Goal: Task Accomplishment & Management: Manage account settings

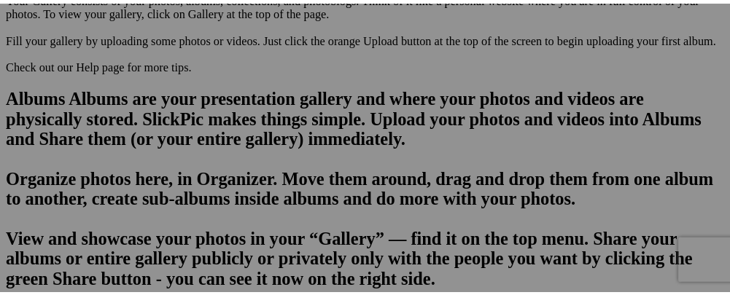
scroll to position [929, 0]
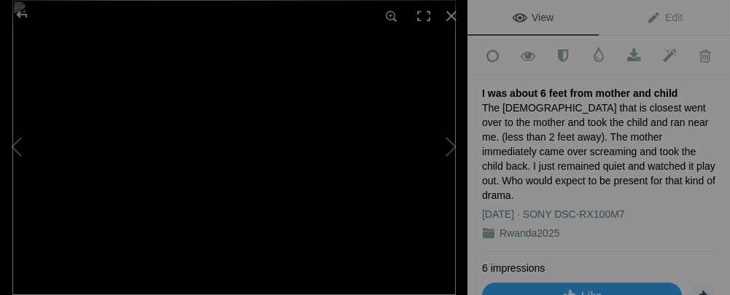
click at [532, 90] on div "I was about 6 feet from mother and child" at bounding box center [598, 93] width 233 height 15
click at [646, 19] on span "Edit" at bounding box center [664, 18] width 36 height 12
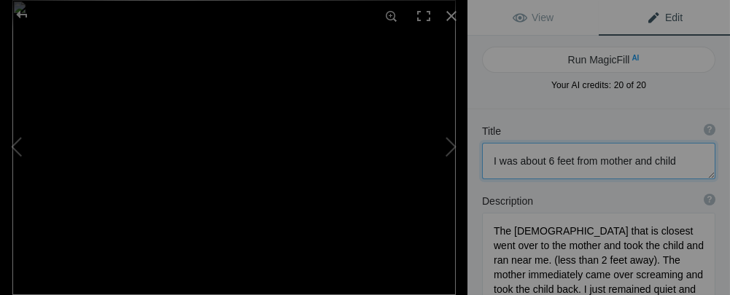
click at [542, 159] on textarea at bounding box center [598, 161] width 233 height 36
click at [453, 149] on button at bounding box center [412, 148] width 109 height 106
type textarea "Bck with Mom"
type textarea "DSC09508.jpg"
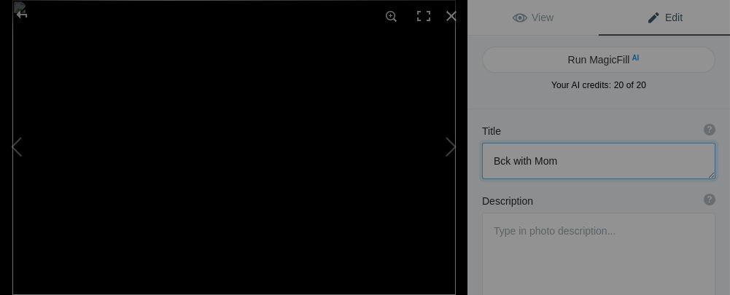
click at [500, 160] on textarea at bounding box center [598, 161] width 233 height 36
click at [448, 151] on button at bounding box center [412, 148] width 109 height 106
type textarea "Silver Back"
type textarea "DSC09511.jpg"
click at [18, 144] on button at bounding box center [54, 148] width 109 height 106
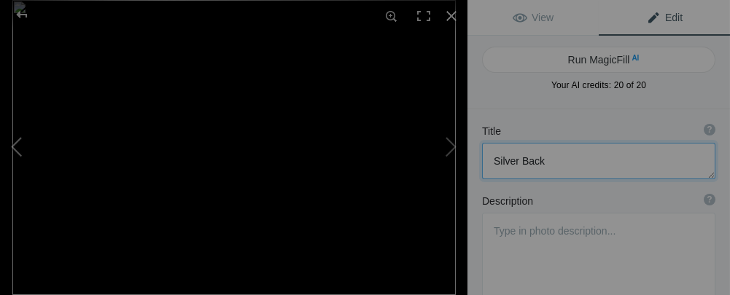
click at [17, 144] on button at bounding box center [54, 148] width 109 height 106
type textarea "Back with Mom"
type textarea "DSC09508.jpg"
type textarea "I was 6 feet from mother and child"
type textarea "The [DEMOGRAPHIC_DATA] that is closest went over to the mother and took the chi…"
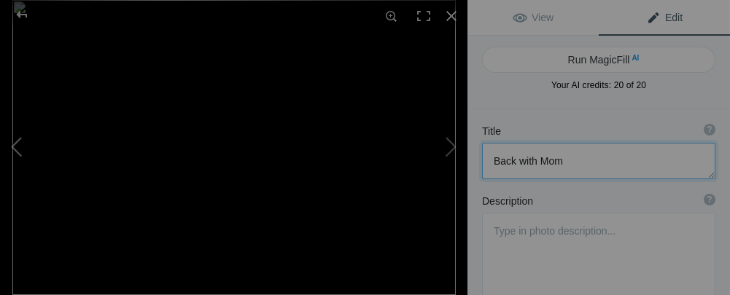
type textarea "DSC09507.jpg"
